Goal: Transaction & Acquisition: Purchase product/service

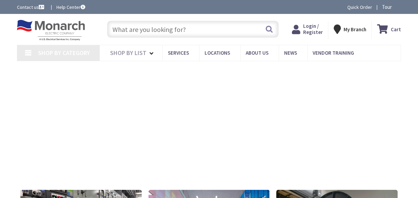
type input "[STREET_ADDRESS]"
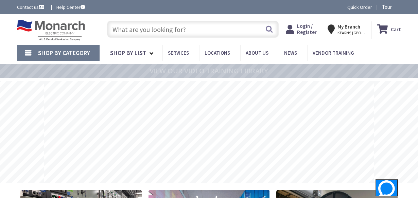
click at [315, 29] on span "Login / Register" at bounding box center [307, 29] width 20 height 13
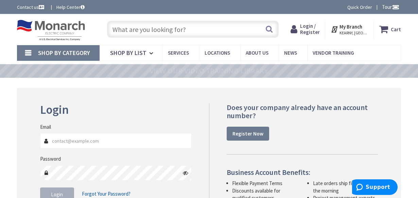
type input "am@caponeelectrical.com"
click at [63, 191] on span "Login" at bounding box center [57, 194] width 12 height 6
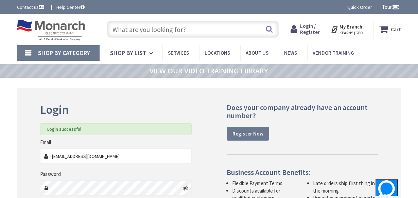
click at [190, 32] on input "text" at bounding box center [193, 29] width 172 height 17
type input "4"
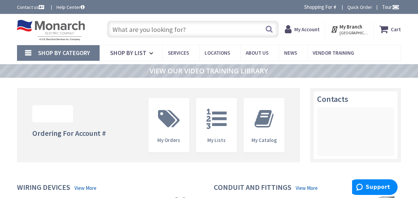
click at [185, 32] on input "text" at bounding box center [193, 29] width 172 height 17
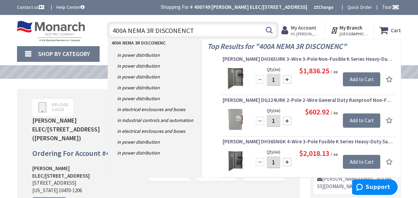
type input "400A NEMA 3R DISCONENCT"
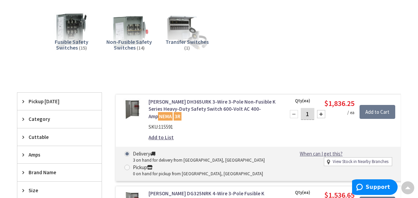
scroll to position [103, 0]
